Goal: Task Accomplishment & Management: Manage account settings

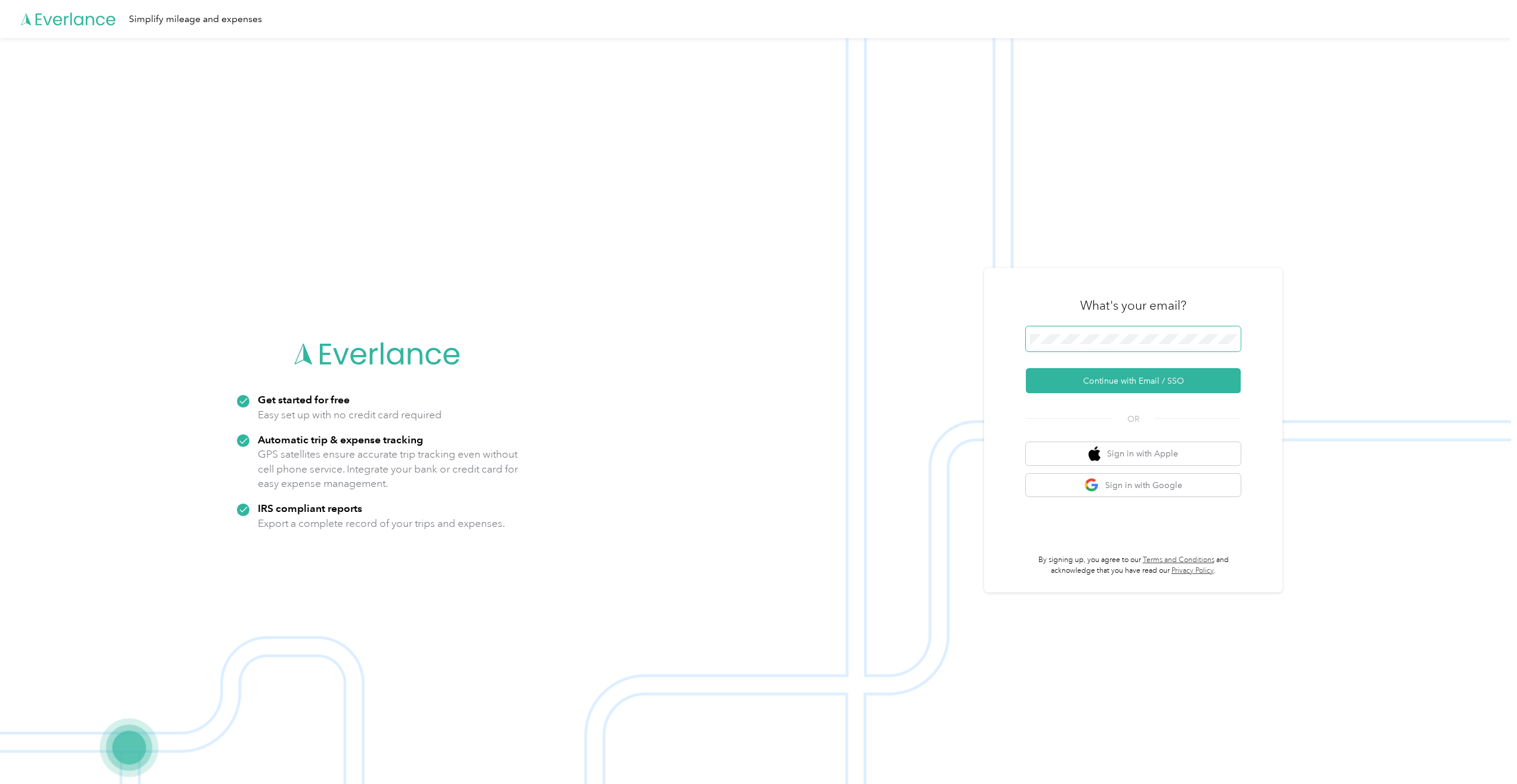
click at [1101, 333] on span at bounding box center [1133, 338] width 215 height 25
click at [1100, 344] on span at bounding box center [1133, 338] width 215 height 25
click at [1104, 383] on button "Continue with Email / SSO" at bounding box center [1133, 380] width 215 height 25
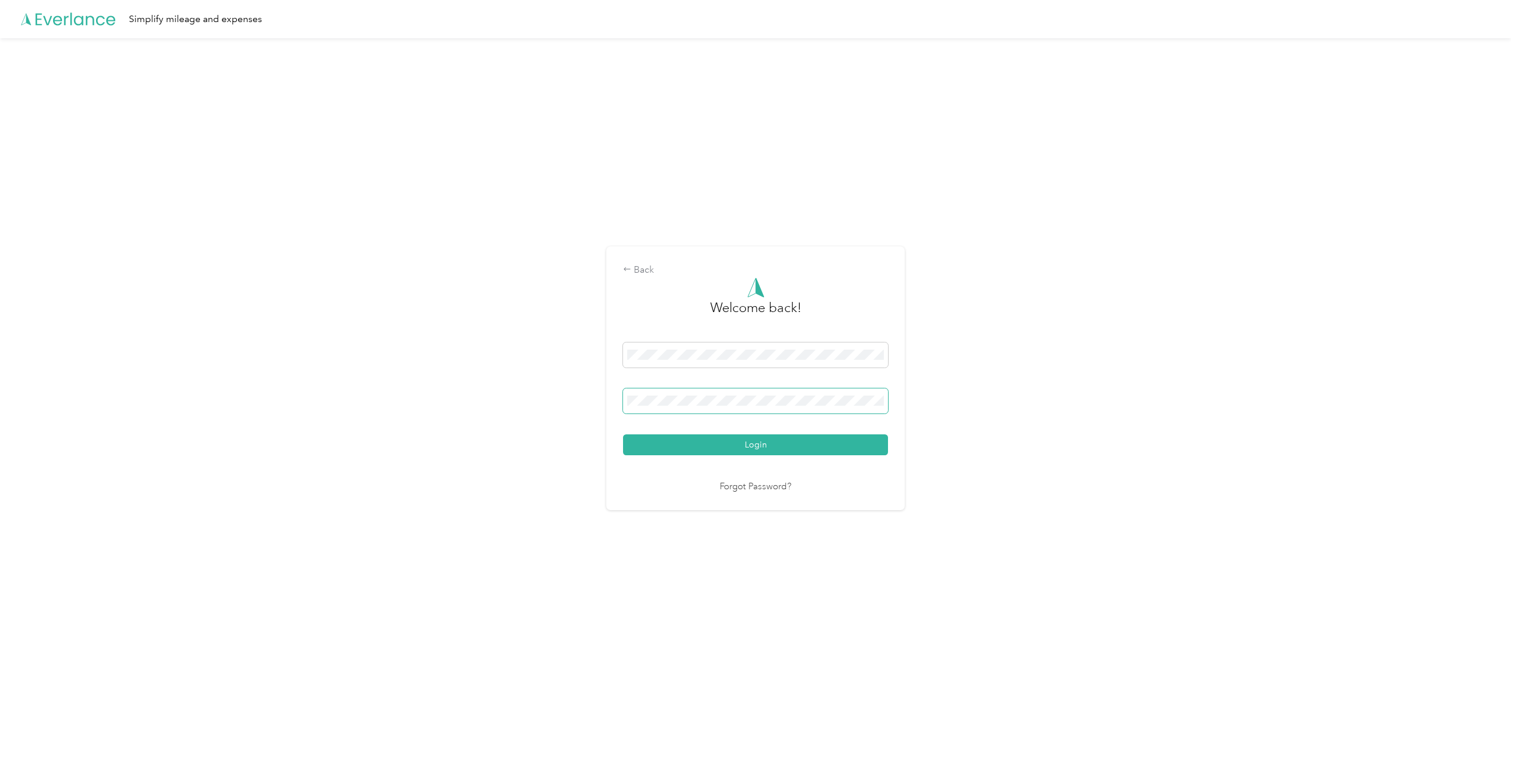
click at [623, 435] on button "Login" at bounding box center [754, 445] width 265 height 21
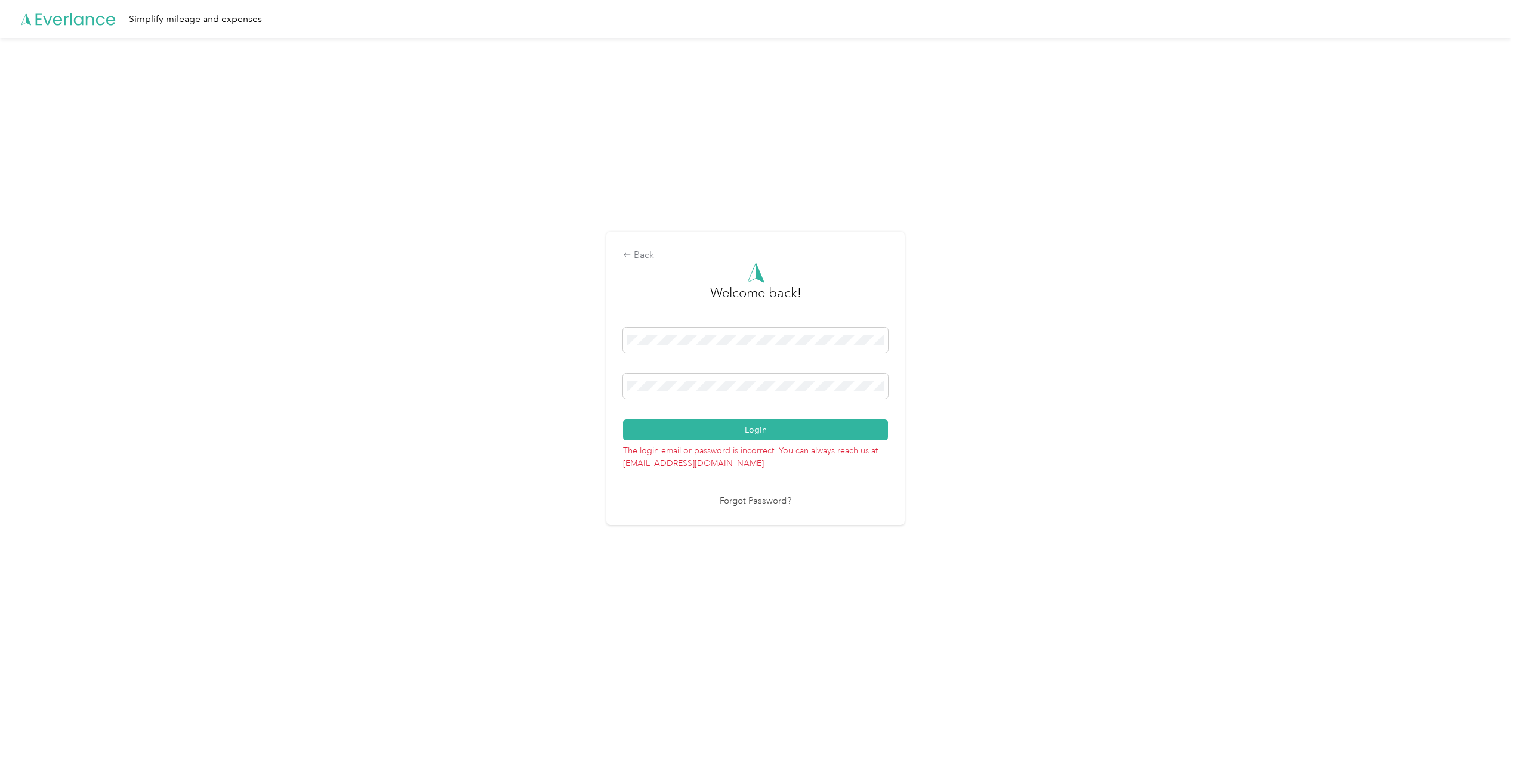
click at [613, 390] on div "Back Welcome back! Login The login email or password is incorrect. You can alwa…" at bounding box center [755, 378] width 298 height 292
